Goal: Information Seeking & Learning: Learn about a topic

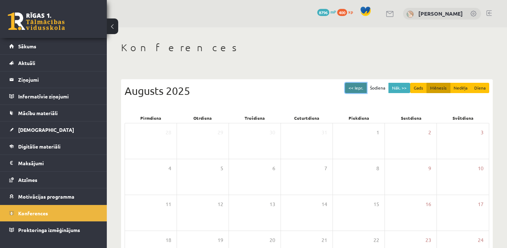
click at [353, 90] on button "<< Iepr." at bounding box center [356, 88] width 22 height 10
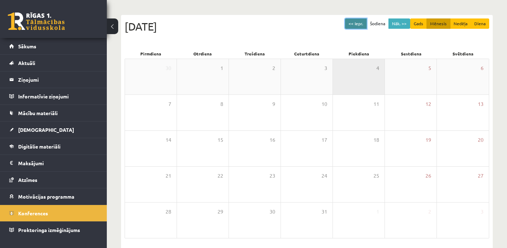
scroll to position [51, 0]
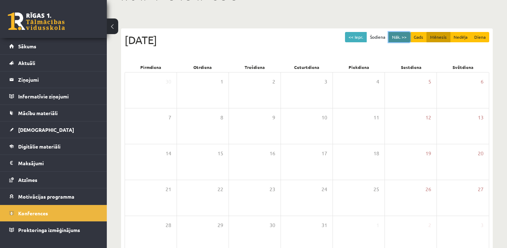
click at [393, 39] on button "Nāk. >>" at bounding box center [399, 37] width 22 height 10
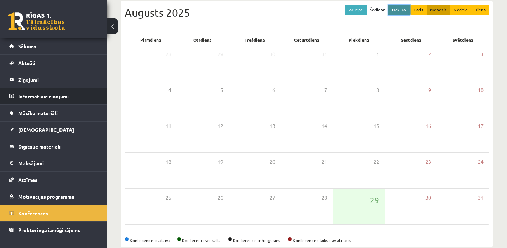
scroll to position [79, 0]
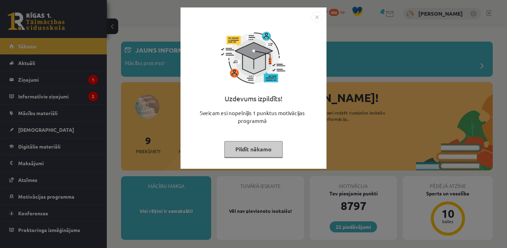
click at [316, 17] on img "Close" at bounding box center [316, 17] width 11 height 11
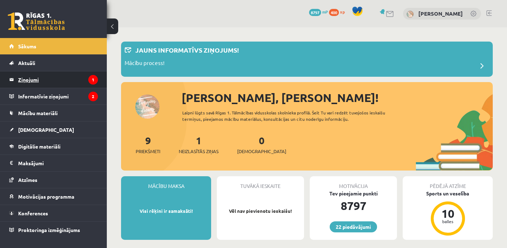
click at [40, 76] on legend "Ziņojumi 1" at bounding box center [58, 80] width 80 height 16
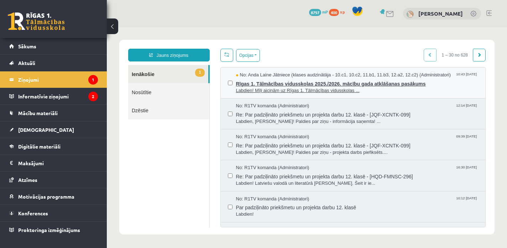
click at [259, 83] on span "Rīgas 1. Tālmācības vidusskolas 2025./2026. mācību gada atklāšanas pasākums" at bounding box center [357, 83] width 242 height 9
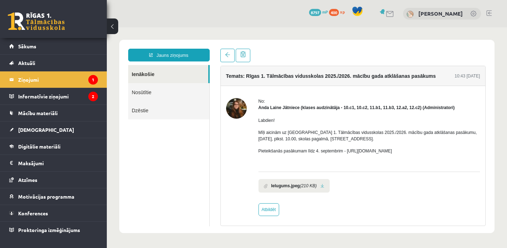
click at [48, 21] on link at bounding box center [36, 21] width 57 height 18
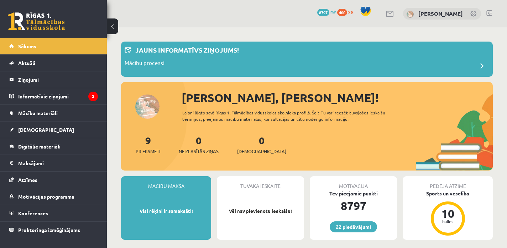
click at [42, 94] on legend "Informatīvie ziņojumi 2" at bounding box center [58, 96] width 80 height 16
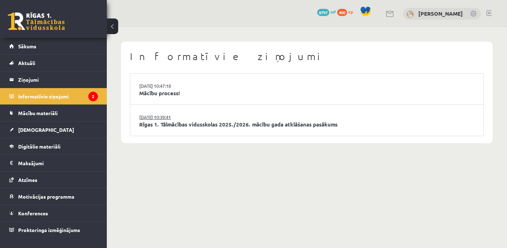
click at [147, 119] on link "27.08.2025 10:39:41" at bounding box center [165, 117] width 53 height 7
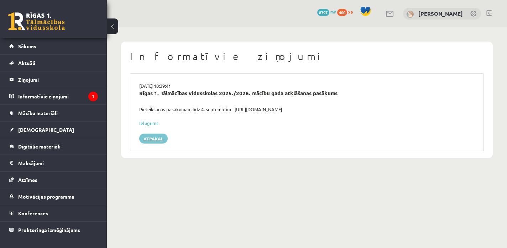
click at [147, 136] on link "Atpakaļ" at bounding box center [153, 139] width 28 height 10
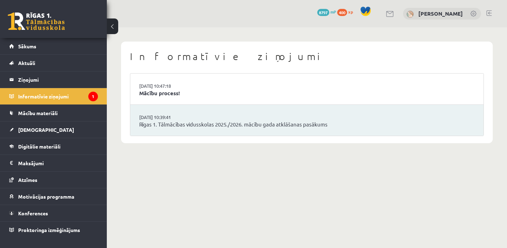
click at [153, 100] on li "[DATE] 10:47:18 Mācību process!" at bounding box center [306, 89] width 353 height 31
click at [153, 95] on link "Mācību process!" at bounding box center [306, 93] width 335 height 8
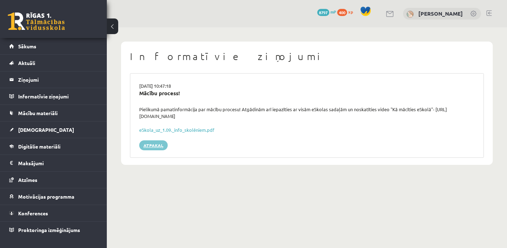
click at [158, 143] on link "Atpakaļ" at bounding box center [153, 146] width 28 height 10
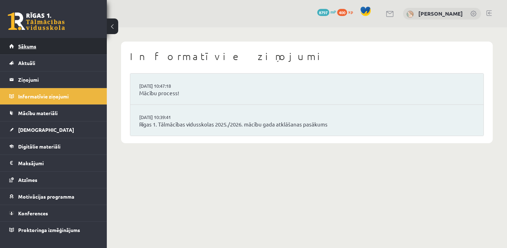
click at [21, 47] on span "Sākums" at bounding box center [27, 46] width 18 height 6
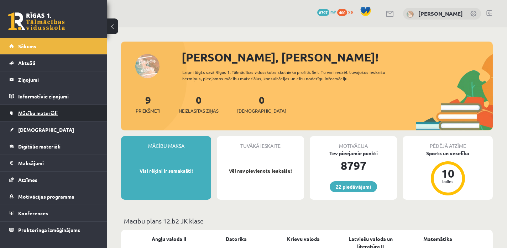
click at [30, 117] on link "Mācību materiāli" at bounding box center [53, 113] width 89 height 16
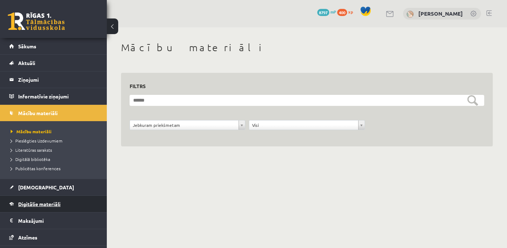
click at [30, 204] on span "Digitālie materiāli" at bounding box center [39, 204] width 42 height 6
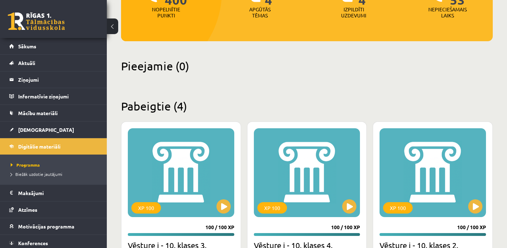
scroll to position [122, 0]
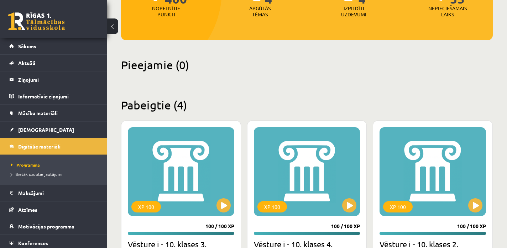
click at [164, 147] on div "XP 100" at bounding box center [181, 171] width 106 height 89
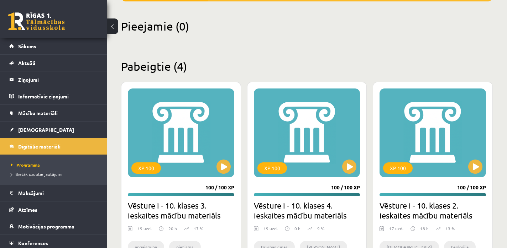
scroll to position [162, 0]
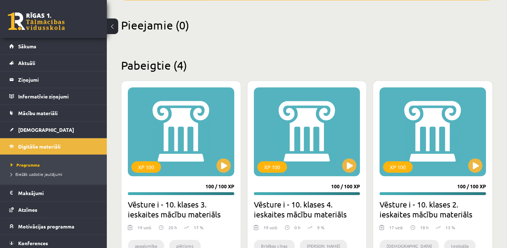
click at [139, 32] on div "Pieejamie (0)" at bounding box center [307, 29] width 372 height 22
click at [38, 23] on link at bounding box center [36, 21] width 57 height 18
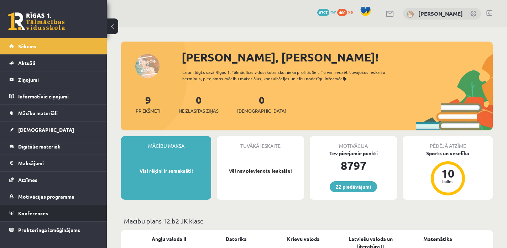
click at [30, 214] on span "Konferences" at bounding box center [33, 213] width 30 height 6
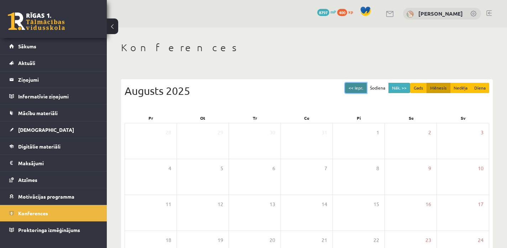
click at [348, 87] on button "<< Iepr." at bounding box center [356, 88] width 22 height 10
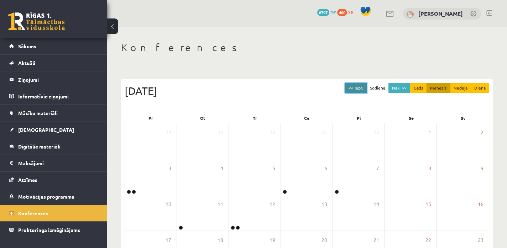
click at [348, 87] on button "<< Iepr." at bounding box center [356, 88] width 22 height 10
click at [348, 88] on button "<< Iepr." at bounding box center [356, 88] width 22 height 10
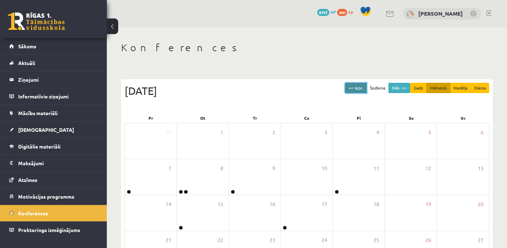
click at [348, 88] on button "<< Iepr." at bounding box center [356, 88] width 22 height 10
click at [394, 86] on button "Nāk. >>" at bounding box center [399, 88] width 22 height 10
click at [308, 73] on div "<< Iepr. Šodiena Nāk. >> Gads Mēnesis Nedēļa Diena [DATE] Pr Ot Tr Ce Pi Se Sv …" at bounding box center [307, 216] width 372 height 289
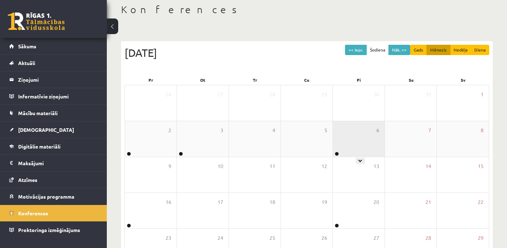
scroll to position [38, 0]
click at [349, 144] on div "6" at bounding box center [359, 139] width 52 height 36
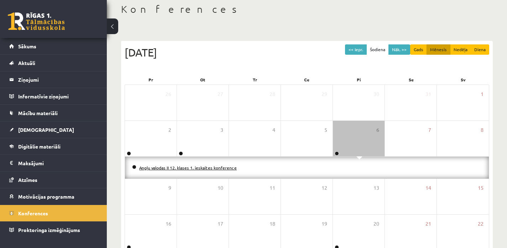
click at [210, 168] on link "Angļu valodas II 12. klases 1. ieskaites konference" at bounding box center [188, 168] width 98 height 6
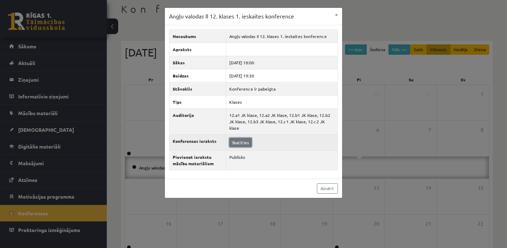
click at [238, 139] on link "Skatīties" at bounding box center [240, 142] width 22 height 9
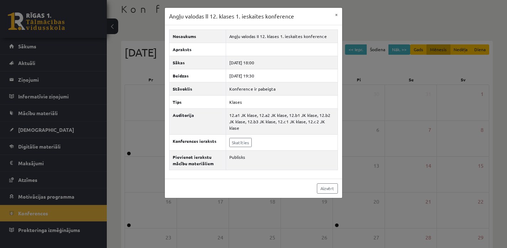
click at [375, 65] on div "Angļu valodas II 12. klases 1. ieskaites konference × Nosaukums Angļu valodas I…" at bounding box center [253, 124] width 507 height 248
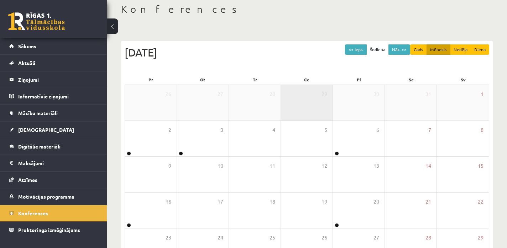
scroll to position [127, 0]
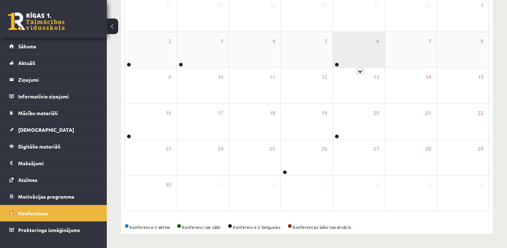
click at [356, 51] on div "6" at bounding box center [359, 50] width 52 height 36
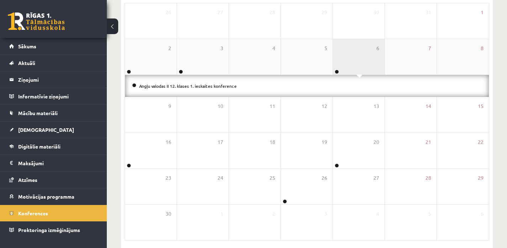
scroll to position [117, 0]
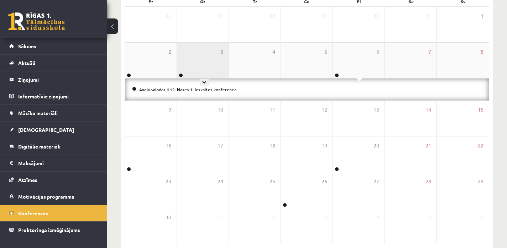
click at [199, 61] on div "3" at bounding box center [203, 61] width 52 height 36
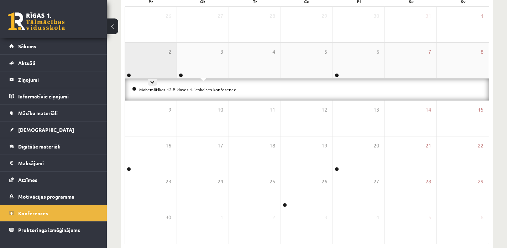
click at [164, 60] on div "2" at bounding box center [151, 61] width 52 height 36
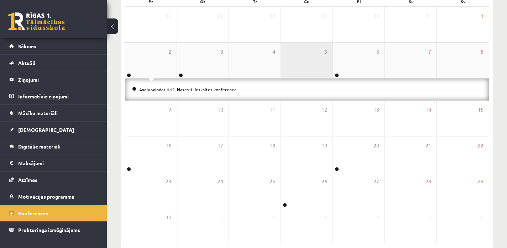
click at [330, 51] on div "5" at bounding box center [307, 61] width 52 height 36
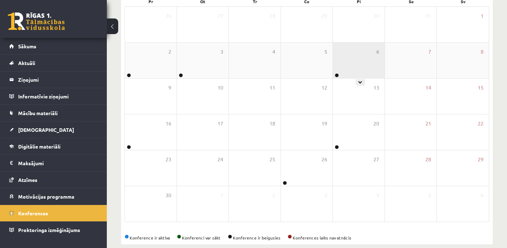
click at [341, 53] on div "6" at bounding box center [359, 61] width 52 height 36
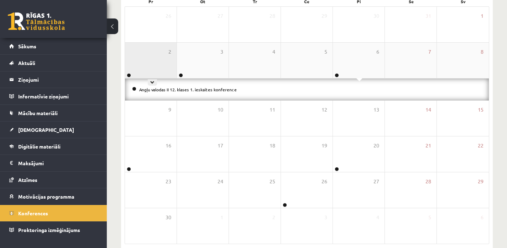
click at [150, 66] on div "2" at bounding box center [151, 61] width 52 height 36
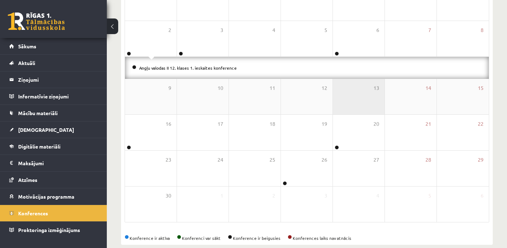
scroll to position [140, 0]
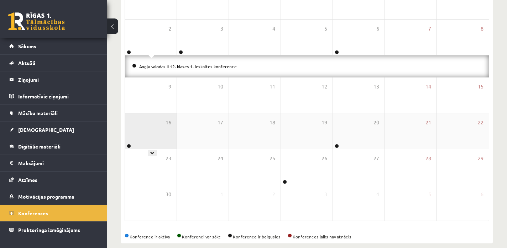
click at [168, 135] on div "16" at bounding box center [151, 132] width 52 height 36
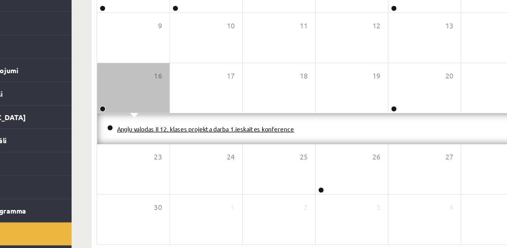
click at [203, 136] on link "Angļu valodas II 12. klases projekta darba 1.ieskaites konference" at bounding box center [202, 139] width 126 height 6
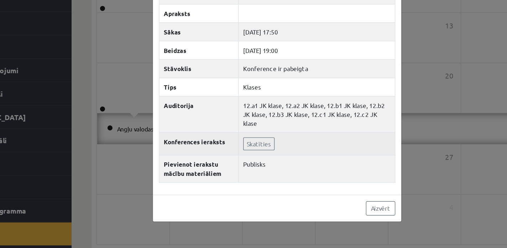
click at [243, 156] on td "Skatīties" at bounding box center [282, 149] width 112 height 16
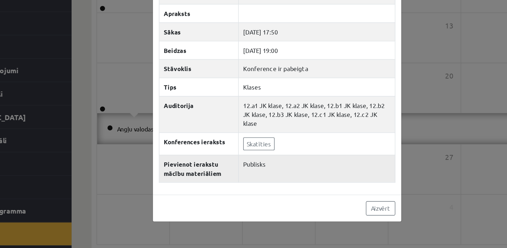
scroll to position [127, 0]
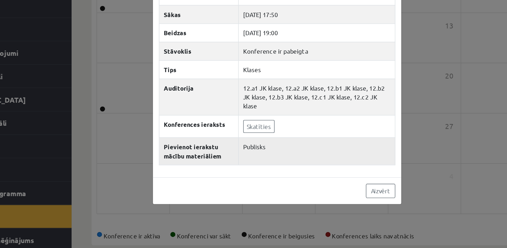
click at [242, 162] on td "Publisks" at bounding box center [282, 167] width 112 height 20
click at [152, 156] on div "Angļu valodas II 12. klases projekta darba 1.ieskaites konference × Nosaukums A…" at bounding box center [253, 124] width 507 height 248
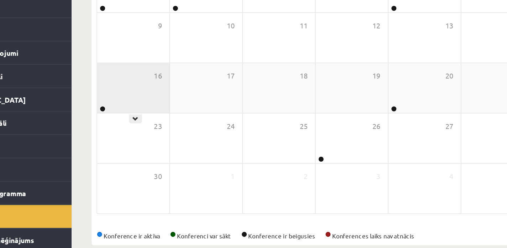
click at [152, 131] on div "16" at bounding box center [151, 122] width 52 height 36
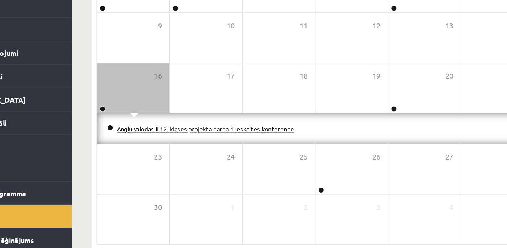
click at [214, 150] on link "Angļu valodas II 12. klases projekta darba 1.ieskaites konference" at bounding box center [202, 151] width 126 height 6
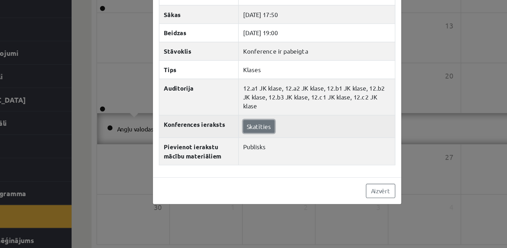
click at [239, 151] on link "Skatīties" at bounding box center [240, 148] width 22 height 9
